Goal: Information Seeking & Learning: Learn about a topic

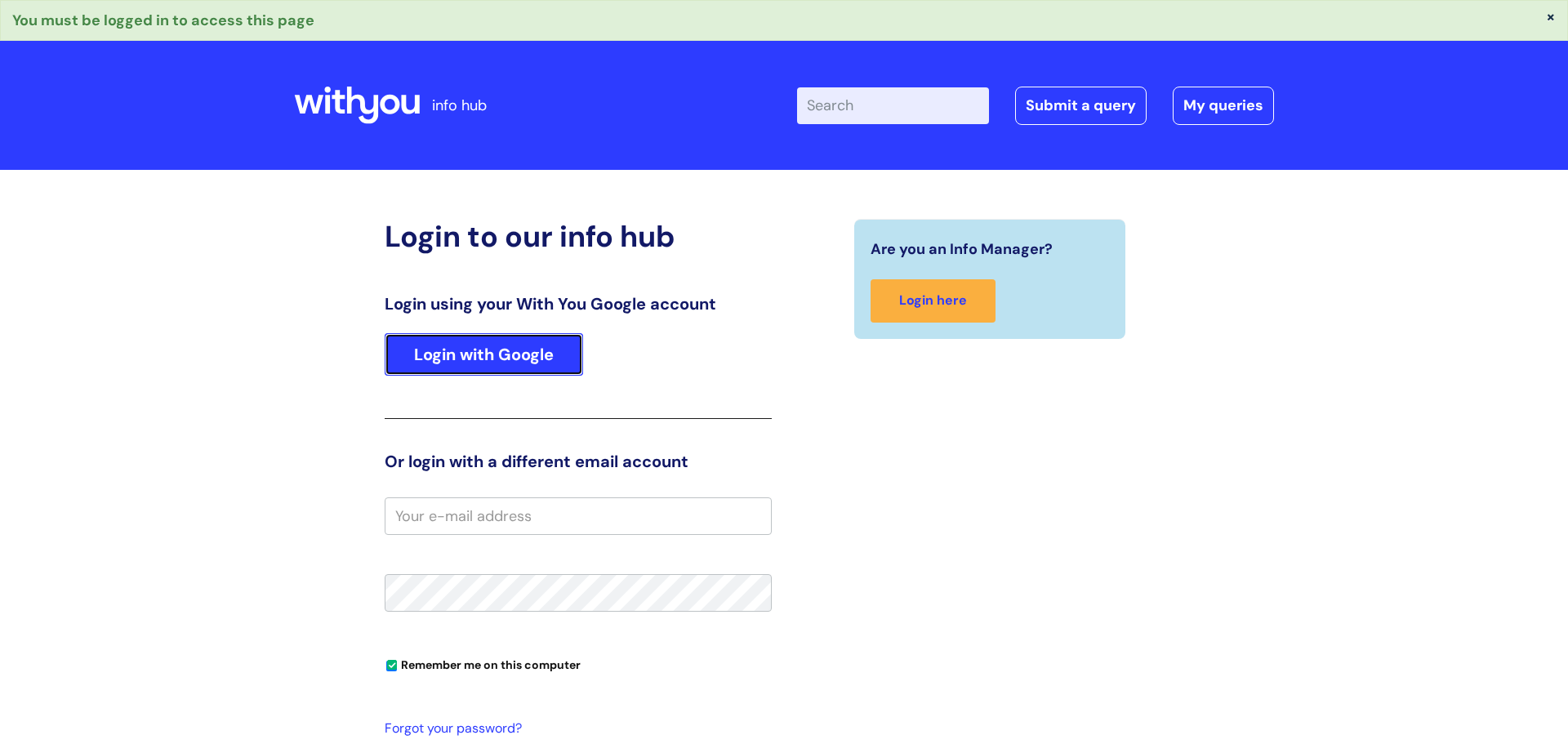
click at [507, 359] on link "Login with Google" at bounding box center [483, 354] width 198 height 42
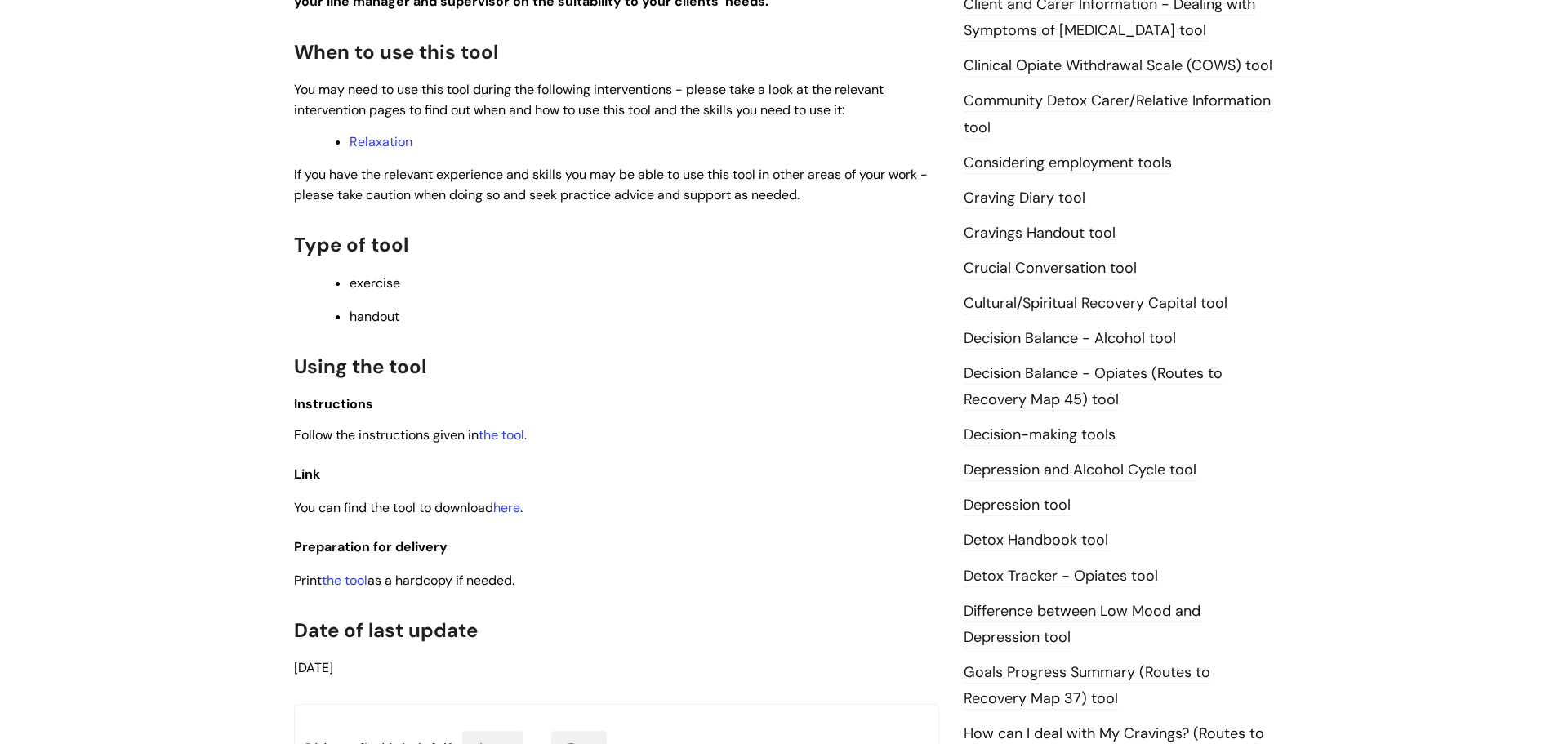
scroll to position [529, 0]
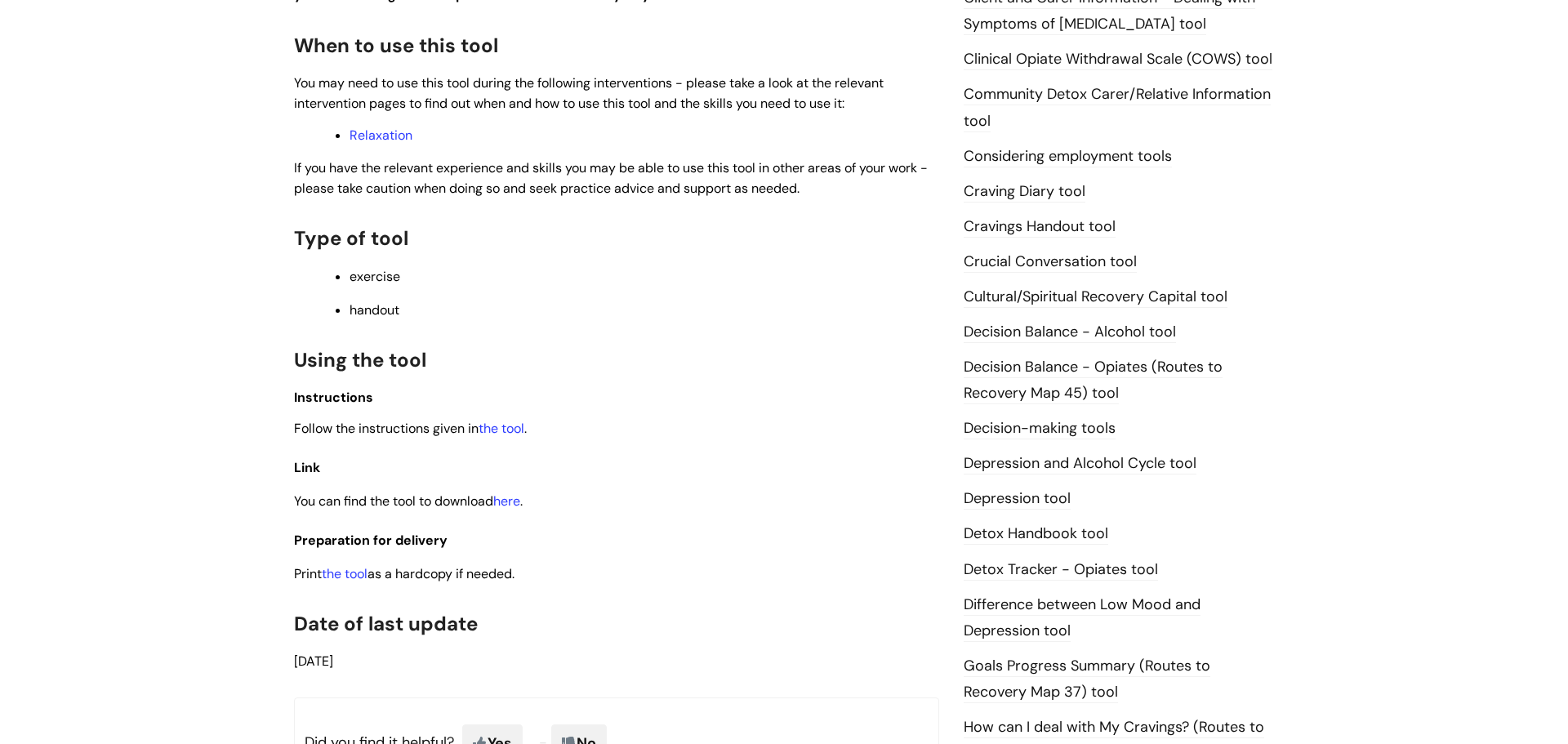
click at [991, 471] on link "Depression and Alcohol Cycle tool" at bounding box center [1079, 464] width 232 height 22
